Goal: Task Accomplishment & Management: Manage account settings

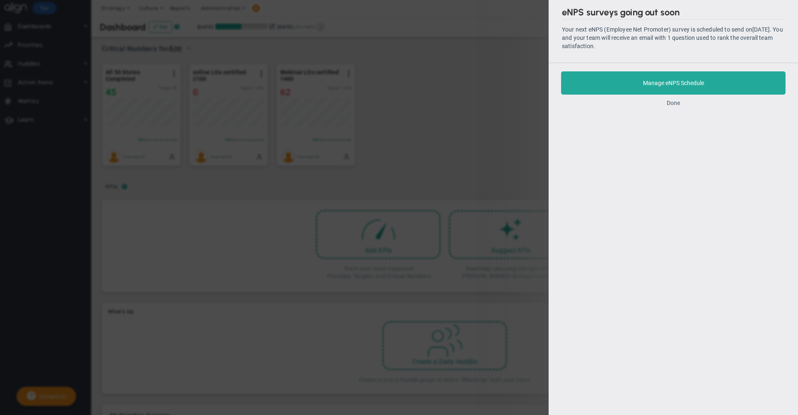
click at [672, 103] on button "Done" at bounding box center [673, 103] width 14 height 7
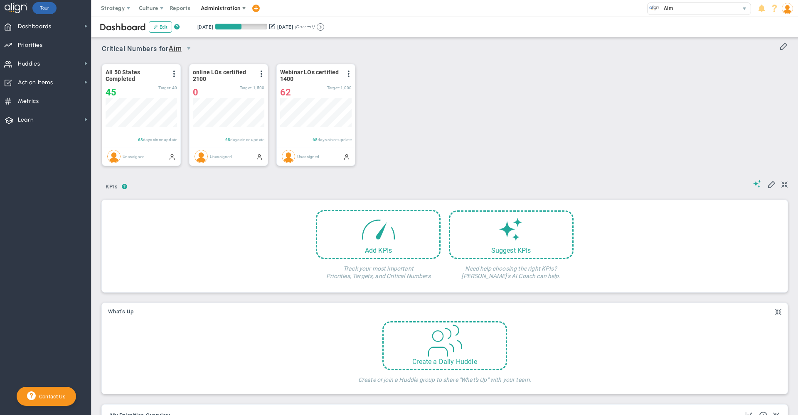
click at [229, 10] on span "Administration" at bounding box center [220, 8] width 39 height 6
click at [232, 79] on span "Company Profile" at bounding box center [229, 74] width 68 height 17
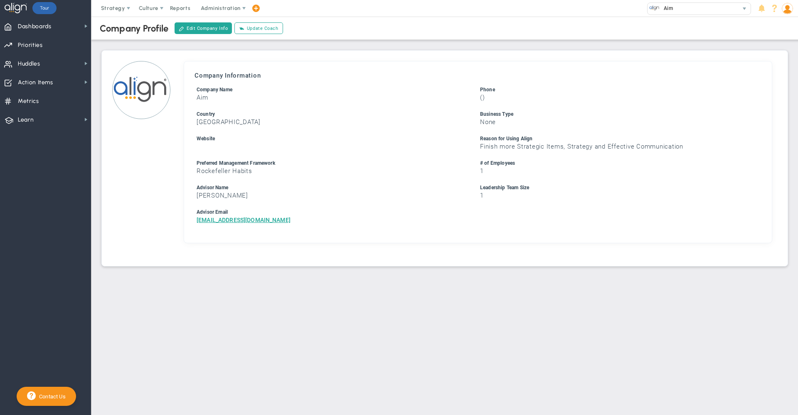
click at [196, 22] on div "Edit Company Info Update Coach Subscribe" at bounding box center [228, 28] width 110 height 14
click at [196, 28] on button "Edit Company Info" at bounding box center [202, 28] width 57 height 12
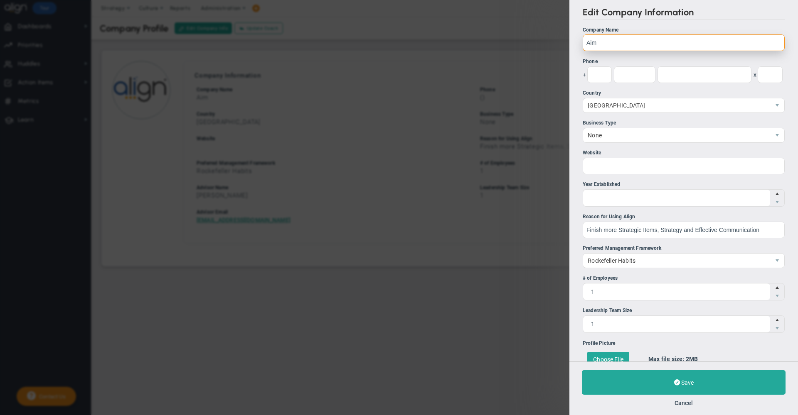
click at [619, 39] on input "Aim" at bounding box center [683, 42] width 202 height 17
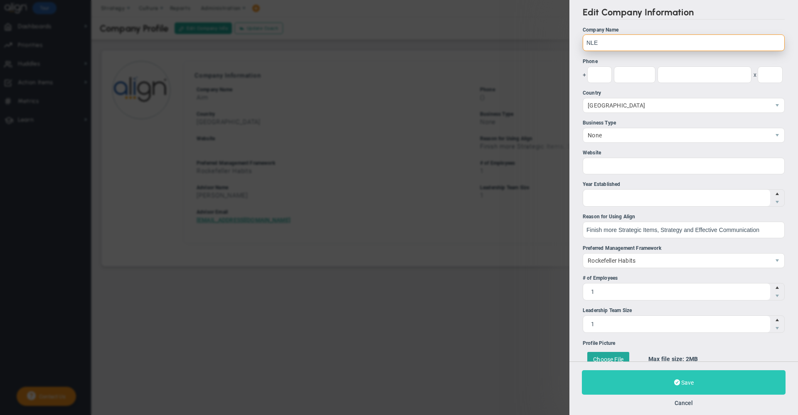
type input "NLE"
click at [621, 376] on button "Save" at bounding box center [684, 383] width 204 height 25
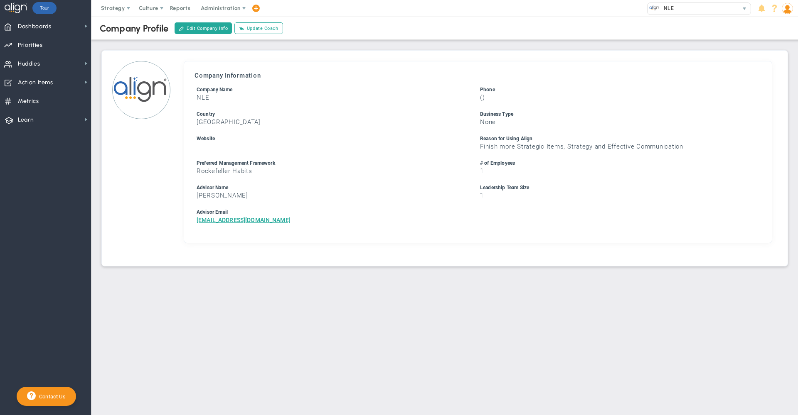
click at [661, 49] on div "Company Profile Edit Company Info Update Coach Subscribe Company Information NL…" at bounding box center [445, 141] width 690 height 252
click at [787, 11] on img at bounding box center [786, 8] width 11 height 11
click at [769, 94] on span "Sign Out" at bounding box center [762, 91] width 67 height 17
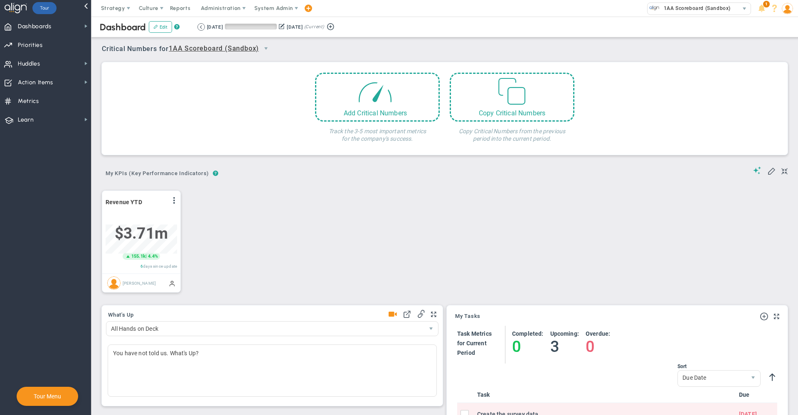
scroll to position [29, 71]
click at [458, 44] on div "Critical Numbers for 1AA Scoreboard (Sandbox) 0 Critical Numbers for 1AA Scoreb…" at bounding box center [444, 46] width 685 height 22
click at [403, 41] on div "Critical Numbers for 1AA Scoreboard (Sandbox) 0 Critical Numbers for 1AA Scoreb…" at bounding box center [444, 46] width 685 height 22
click at [384, 42] on div "Critical Numbers for 1AA Scoreboard (Sandbox) 0 Critical Numbers for 1AA Scoreb…" at bounding box center [444, 46] width 685 height 22
click at [609, 29] on div "Dashboard Edit ? Retrieving period... [DATE] [DATE] (Current)" at bounding box center [444, 27] width 723 height 21
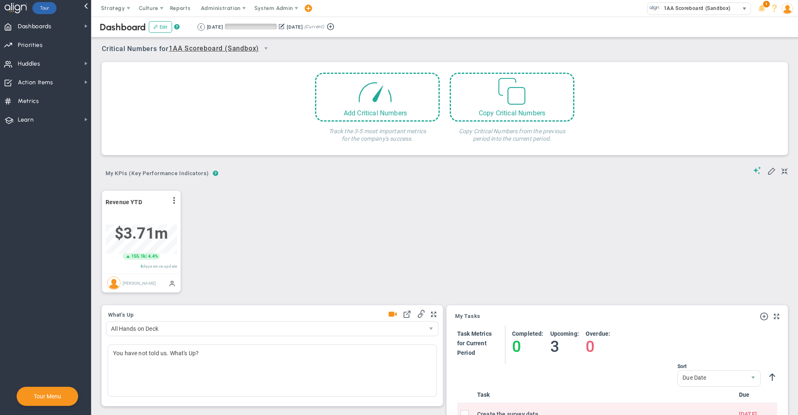
click at [679, 7] on span "1AA Scoreboard (Sandbox)" at bounding box center [694, 8] width 71 height 11
click at [528, 42] on div "Critical Numbers for 1AA Scoreboard (Sandbox) 0 Critical Numbers for 1AA Scoreb…" at bounding box center [444, 46] width 685 height 22
